Goal: Communication & Community: Answer question/provide support

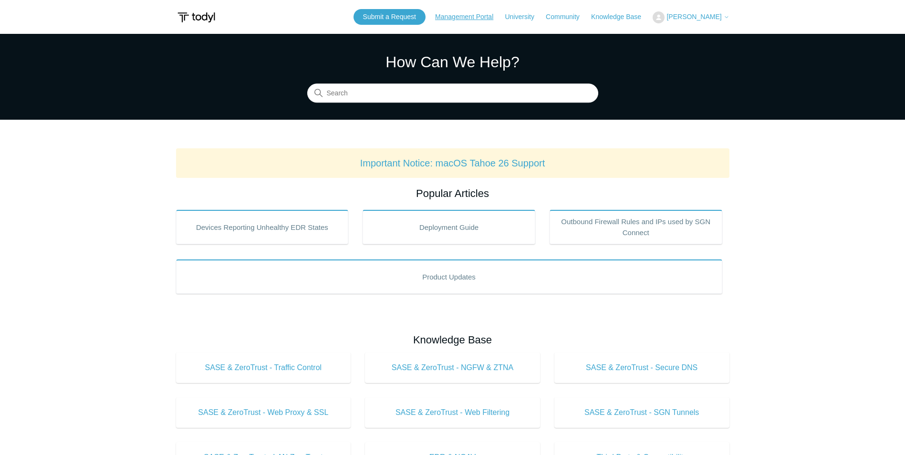
click at [501, 19] on link "Management Portal" at bounding box center [469, 17] width 68 height 10
click at [700, 22] on button "[PERSON_NAME]" at bounding box center [691, 17] width 76 height 12
click at [707, 38] on link "My Support Requests" at bounding box center [699, 37] width 93 height 17
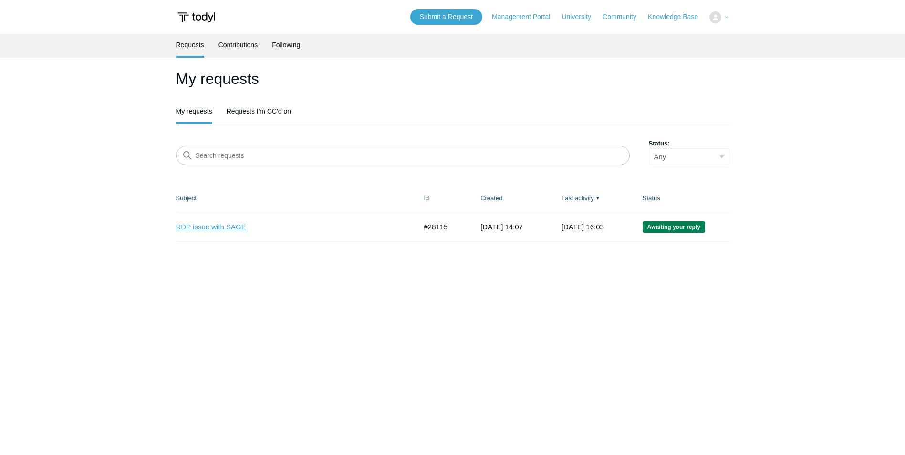
click at [213, 224] on link "RDP issue with SAGE" at bounding box center [289, 227] width 227 height 11
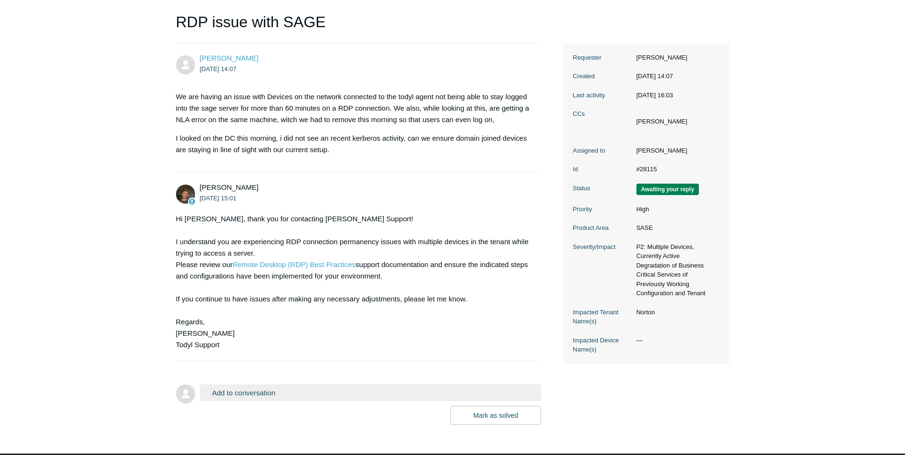
scroll to position [95, 0]
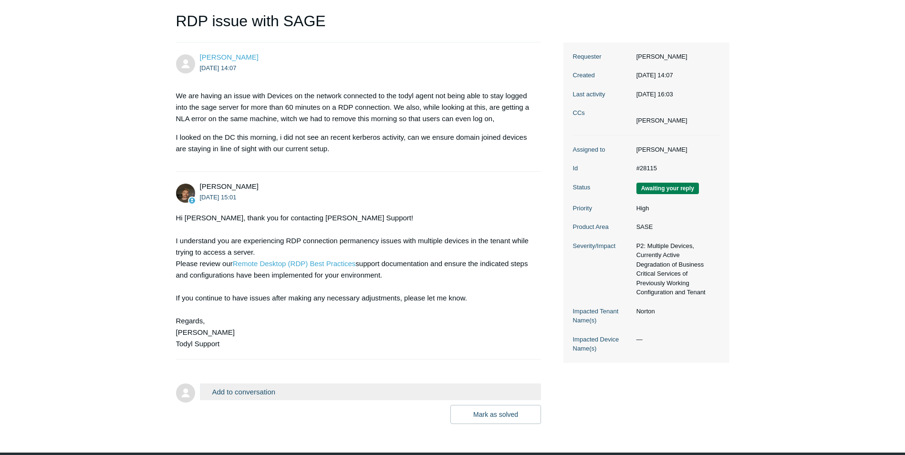
click at [294, 395] on button "Add to conversation" at bounding box center [371, 392] width 342 height 17
click at [263, 390] on button "Add to conversation" at bounding box center [371, 392] width 342 height 17
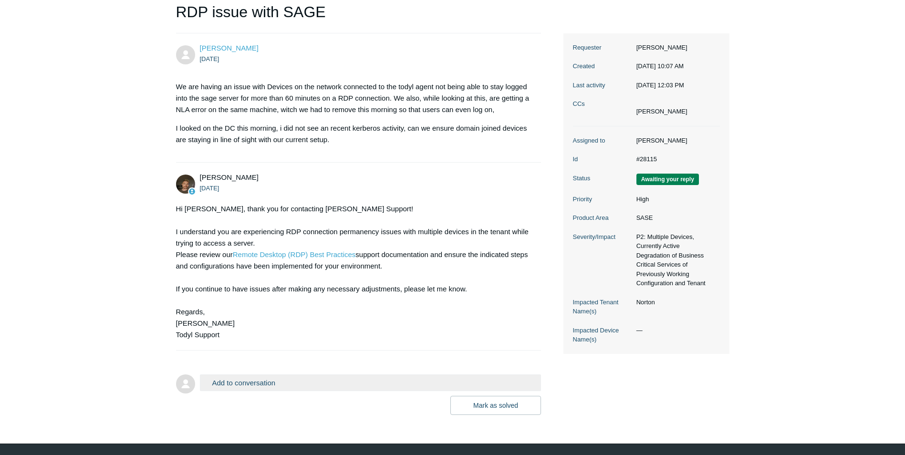
scroll to position [131, 0]
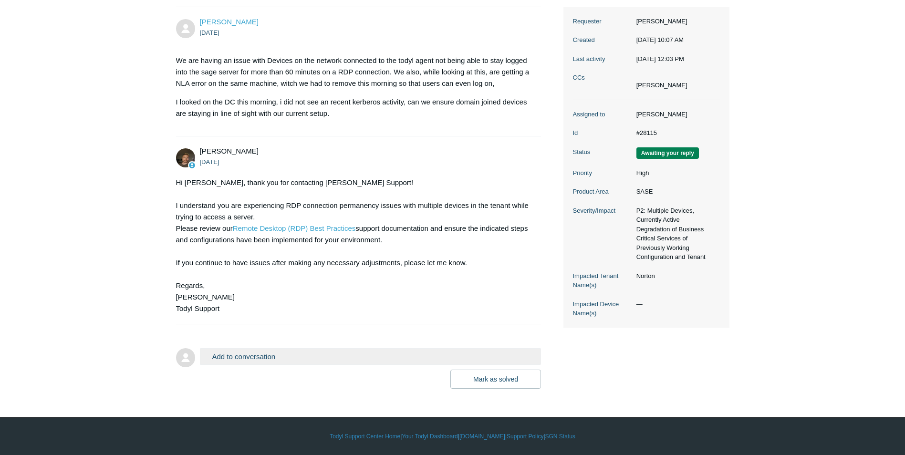
click at [220, 341] on form "Add to conversation CC Add emails Drag files here or click to add a file [PERSO…" at bounding box center [359, 361] width 366 height 55
click at [220, 332] on div at bounding box center [359, 330] width 366 height 10
click at [217, 329] on div at bounding box center [359, 330] width 366 height 10
click at [203, 331] on div at bounding box center [359, 330] width 366 height 10
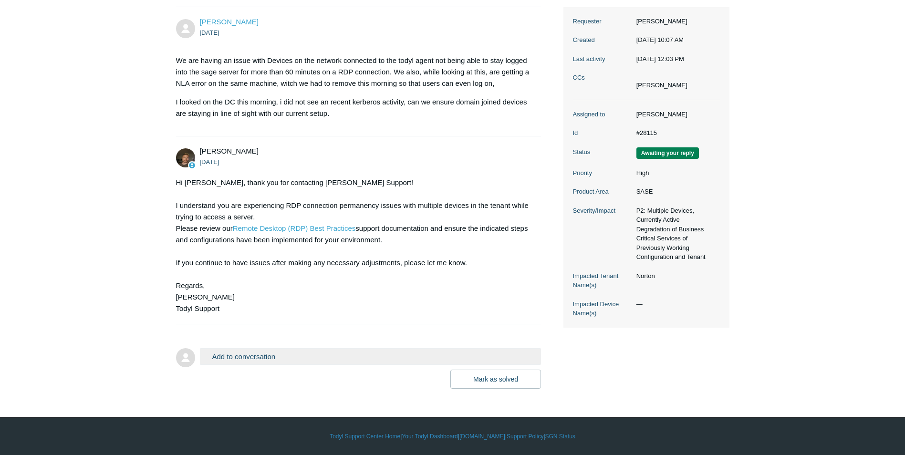
drag, startPoint x: 219, startPoint y: 357, endPoint x: 206, endPoint y: 357, distance: 12.9
click at [220, 357] on button "Add to conversation" at bounding box center [371, 356] width 342 height 17
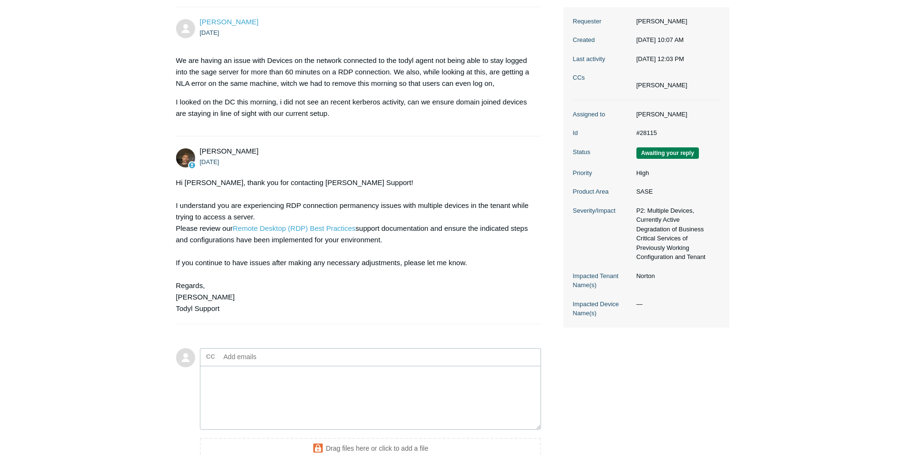
click at [170, 358] on main "Requests Contributions Following Todyl Support Center My activities RDP issue w…" at bounding box center [452, 198] width 905 height 590
click at [247, 374] on textarea "Add your reply" at bounding box center [371, 398] width 342 height 64
click at [310, 228] on link "Remote Desktop (RDP) Best Practices" at bounding box center [294, 228] width 123 height 8
click at [376, 371] on textarea "I have been through this," at bounding box center [371, 398] width 342 height 64
click at [340, 404] on textarea "I have been through this, We have had this issue, with this same client before …" at bounding box center [371, 398] width 342 height 64
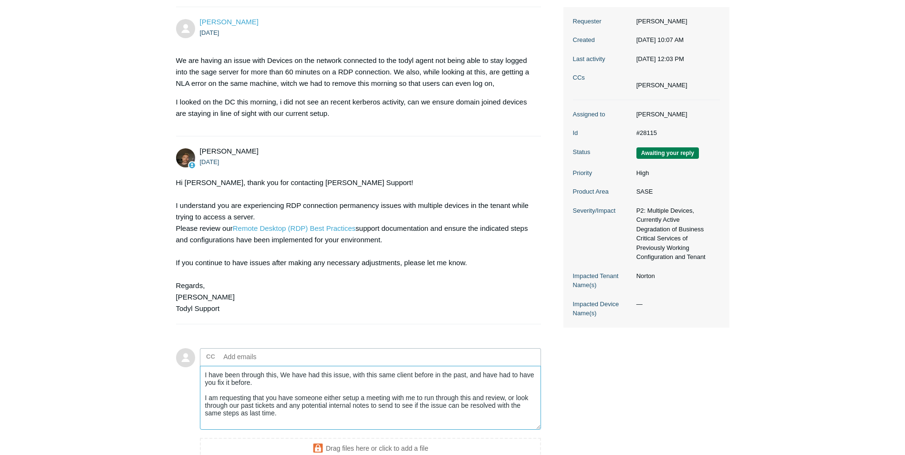
type textarea "I have been through this, We have had this issue, with this same client before …"
click at [234, 356] on input "text" at bounding box center [271, 357] width 103 height 14
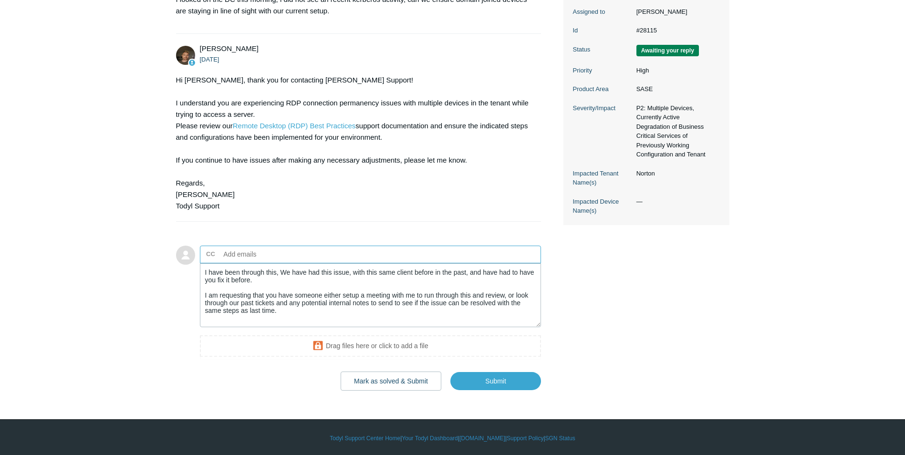
scroll to position [235, 0]
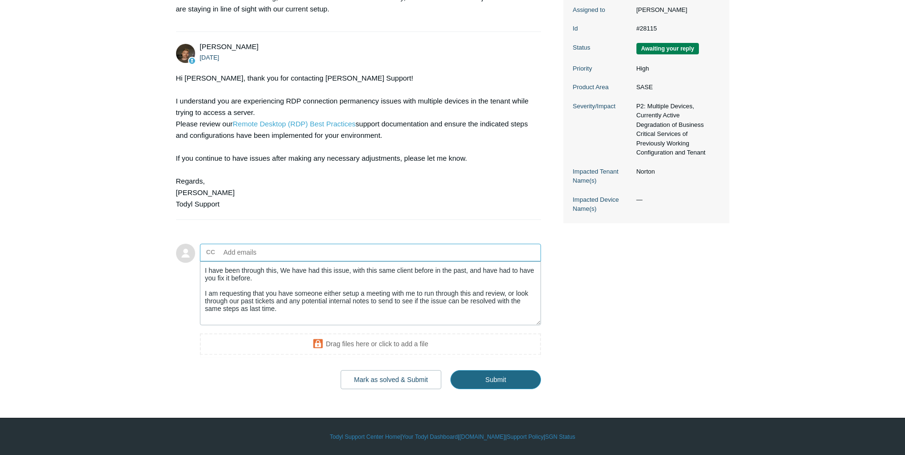
click at [482, 384] on input "Submit" at bounding box center [496, 379] width 91 height 19
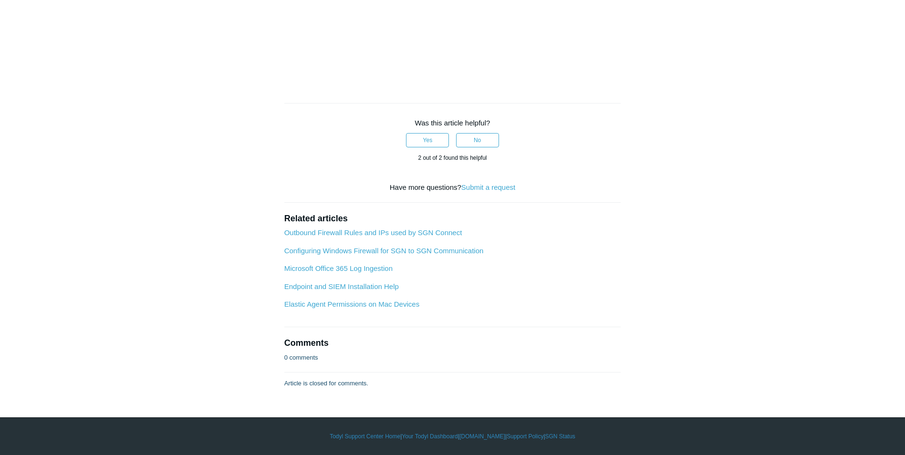
scroll to position [1332, 0]
